Goal: Task Accomplishment & Management: Use online tool/utility

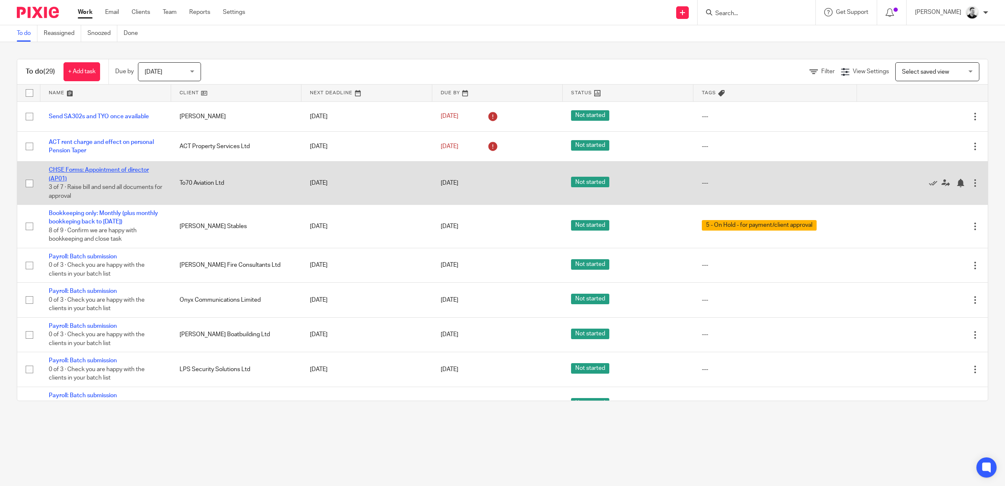
click at [126, 172] on link "CHSE Forms: Appointment of director (AP01)" at bounding box center [99, 174] width 100 height 14
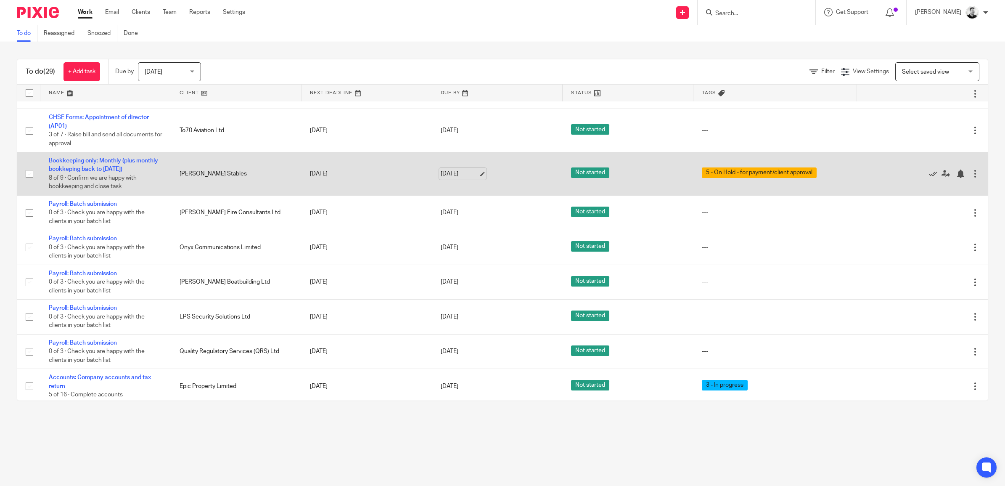
click at [458, 175] on link "[DATE]" at bounding box center [460, 173] width 38 height 9
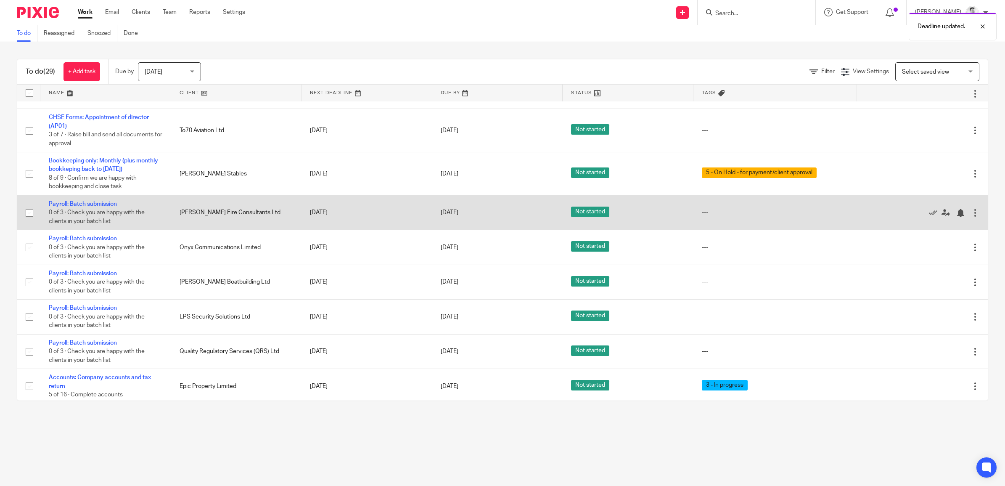
scroll to position [105, 0]
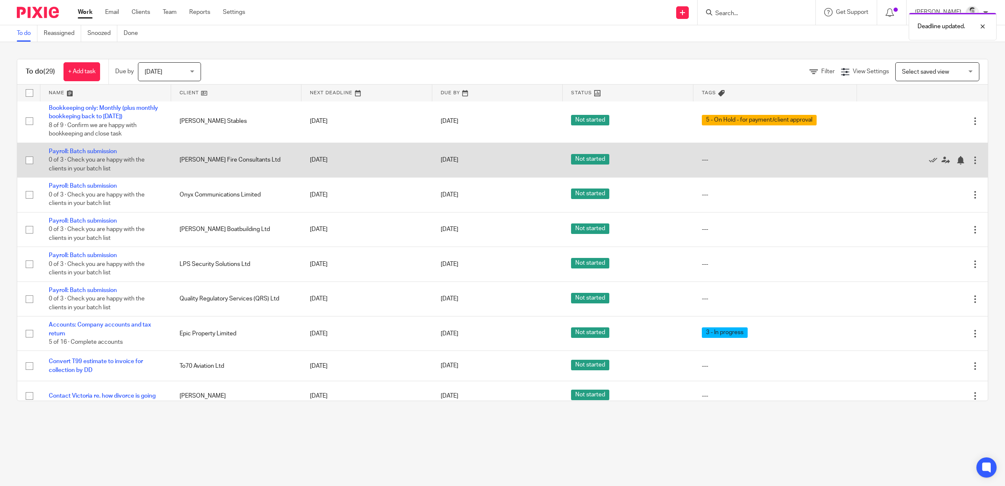
click at [29, 159] on input "checkbox" at bounding box center [29, 160] width 16 height 16
checkbox input "true"
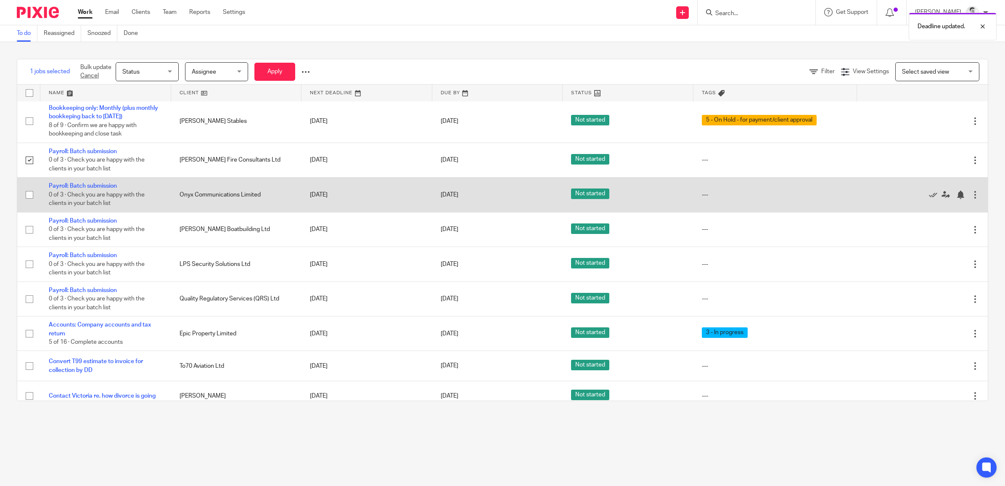
click at [29, 196] on input "checkbox" at bounding box center [29, 195] width 16 height 16
checkbox input "true"
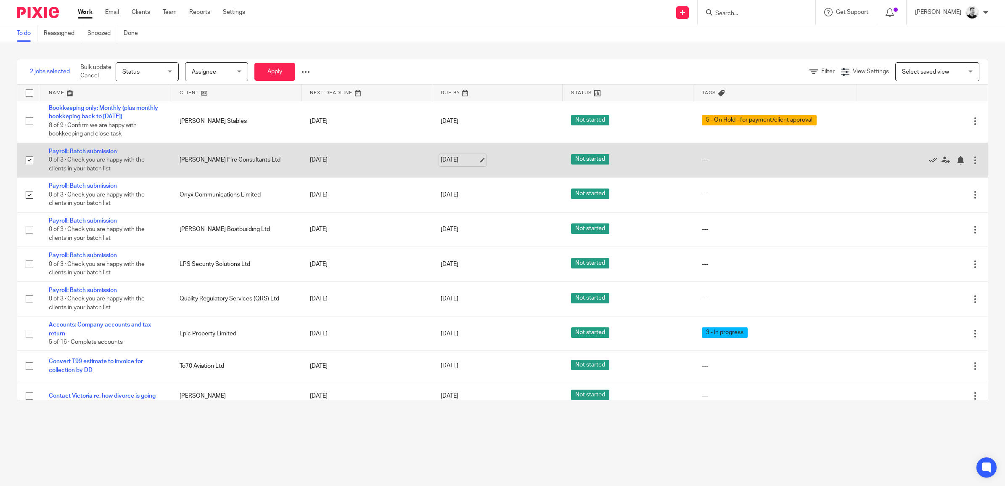
click at [459, 161] on link "[DATE]" at bounding box center [460, 160] width 38 height 9
click at [441, 163] on link "[DATE]" at bounding box center [460, 160] width 38 height 9
click at [27, 161] on input "checkbox" at bounding box center [29, 160] width 16 height 16
checkbox input "false"
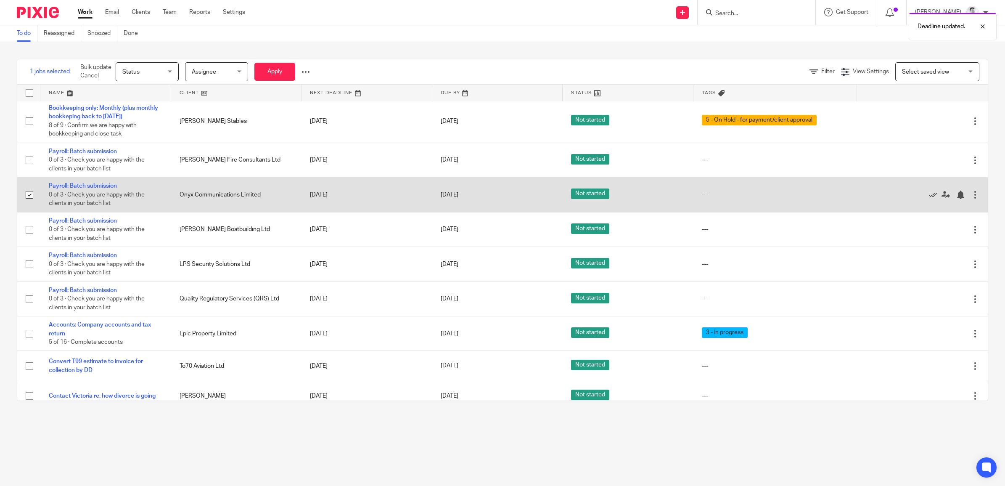
click at [30, 194] on input "checkbox" at bounding box center [29, 195] width 16 height 16
checkbox input "false"
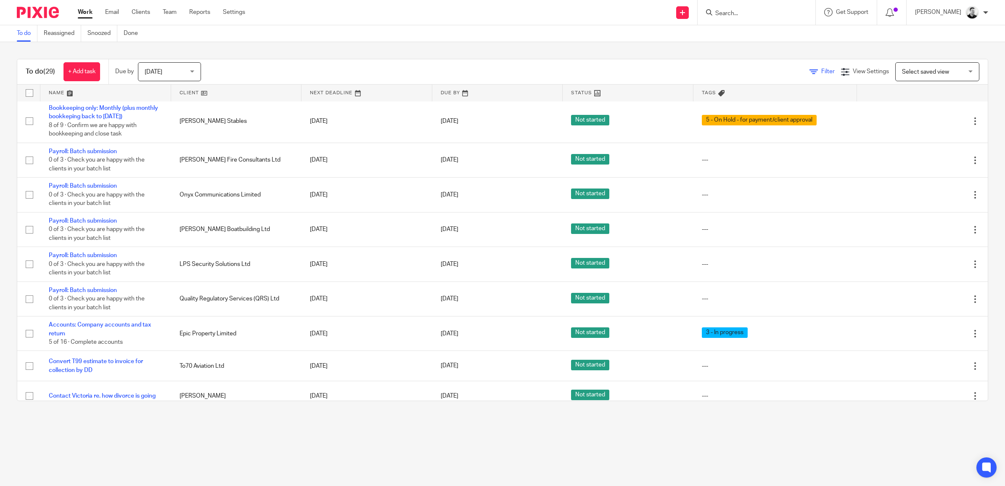
click at [809, 74] on icon at bounding box center [813, 72] width 8 height 8
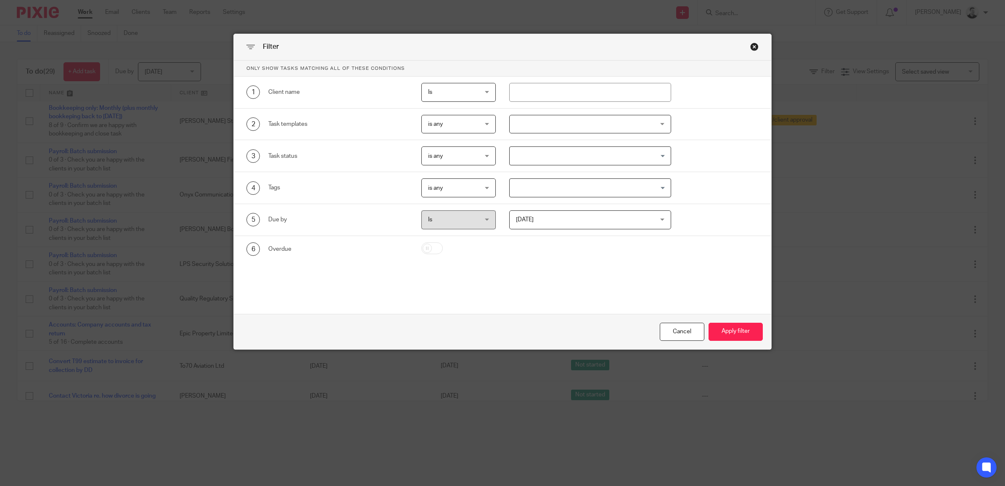
click at [486, 127] on div "is any is any" at bounding box center [458, 124] width 74 height 19
drag, startPoint x: 462, startPoint y: 155, endPoint x: 482, endPoint y: 137, distance: 27.4
click at [461, 155] on li "is none" at bounding box center [455, 159] width 74 height 17
click at [534, 123] on div at bounding box center [590, 124] width 162 height 19
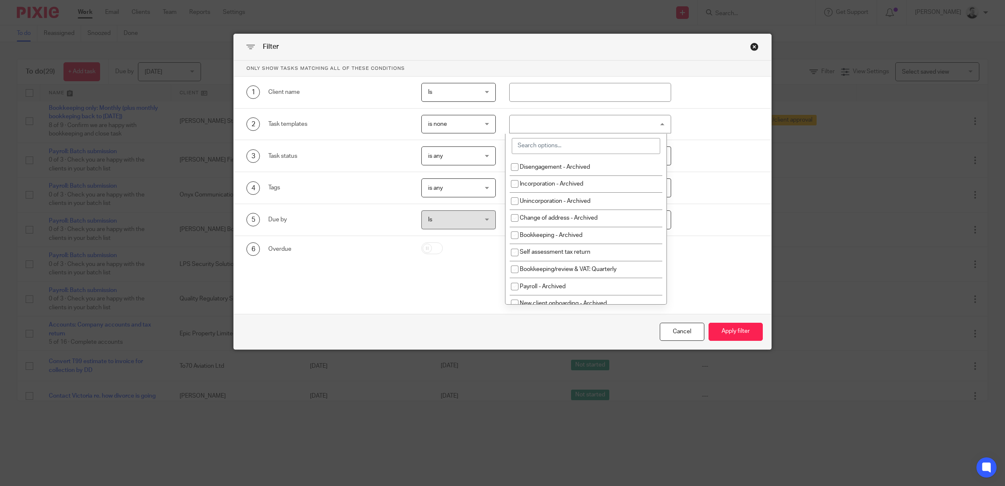
drag, startPoint x: 535, startPoint y: 142, endPoint x: 535, endPoint y: 152, distance: 10.5
click at [535, 146] on input "search" at bounding box center [586, 146] width 148 height 16
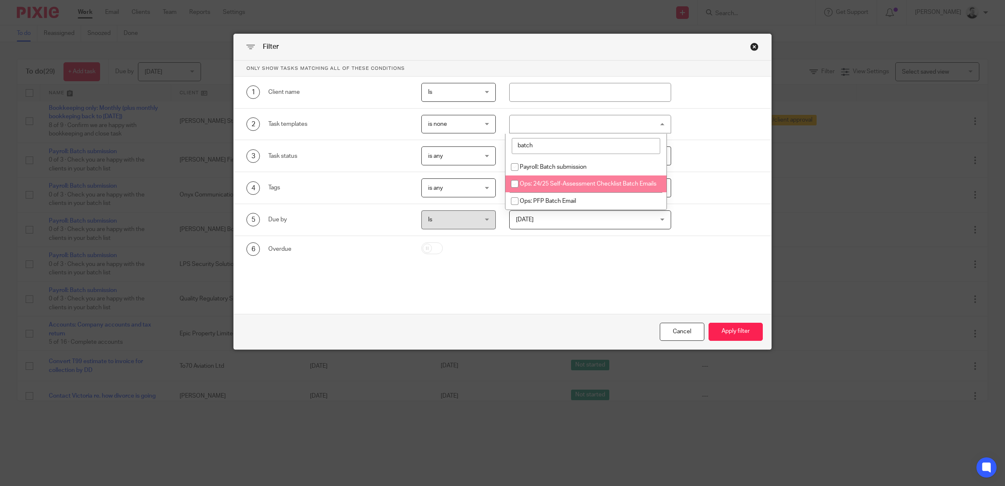
type input "batch"
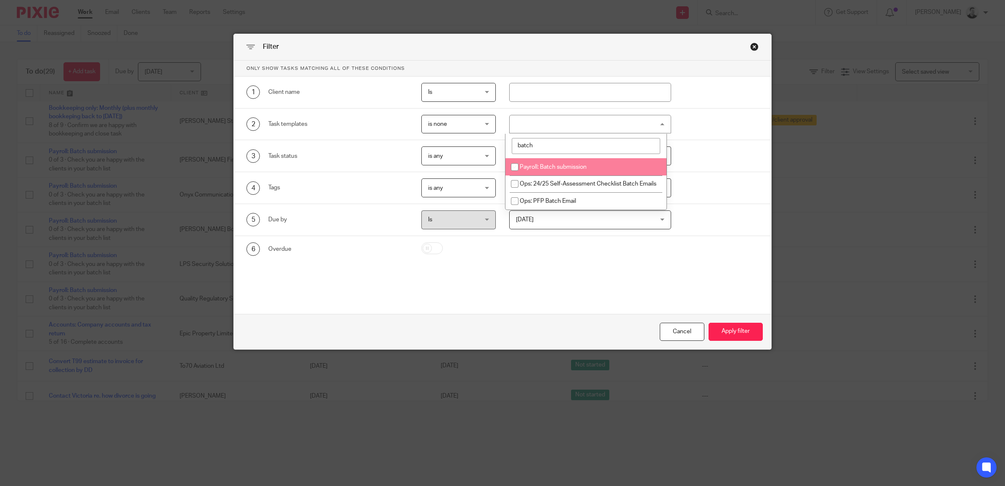
click at [560, 159] on li "Payroll: Batch submission" at bounding box center [585, 166] width 161 height 17
checkbox input "true"
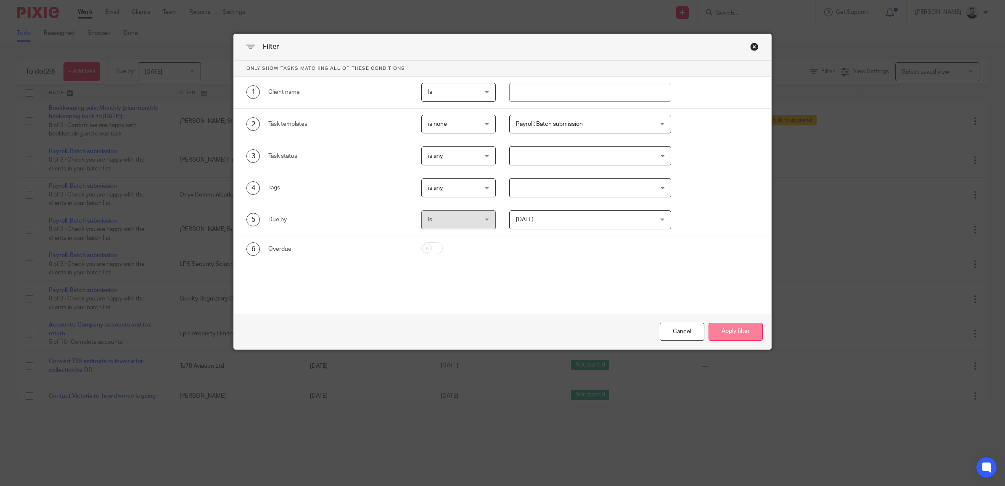
click at [723, 331] on button "Apply filter" at bounding box center [736, 332] width 54 height 18
